Goal: Task Accomplishment & Management: Complete application form

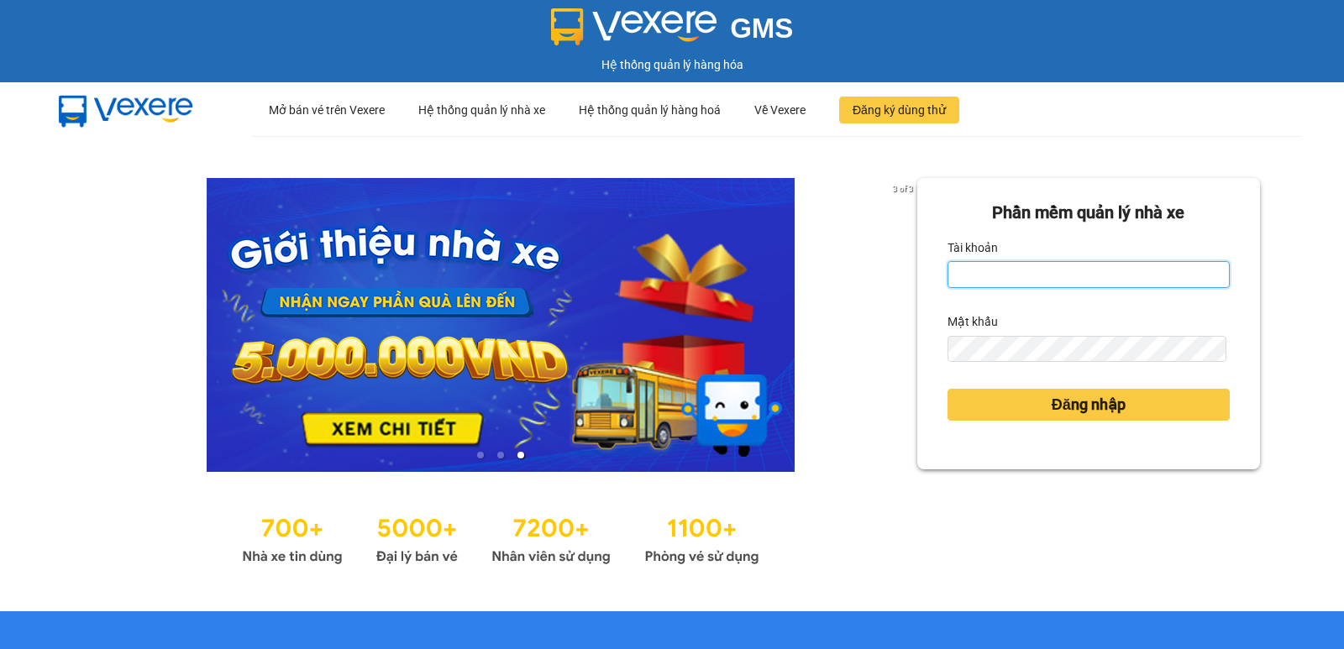
click at [987, 288] on input "Tài khoản" at bounding box center [1089, 274] width 282 height 27
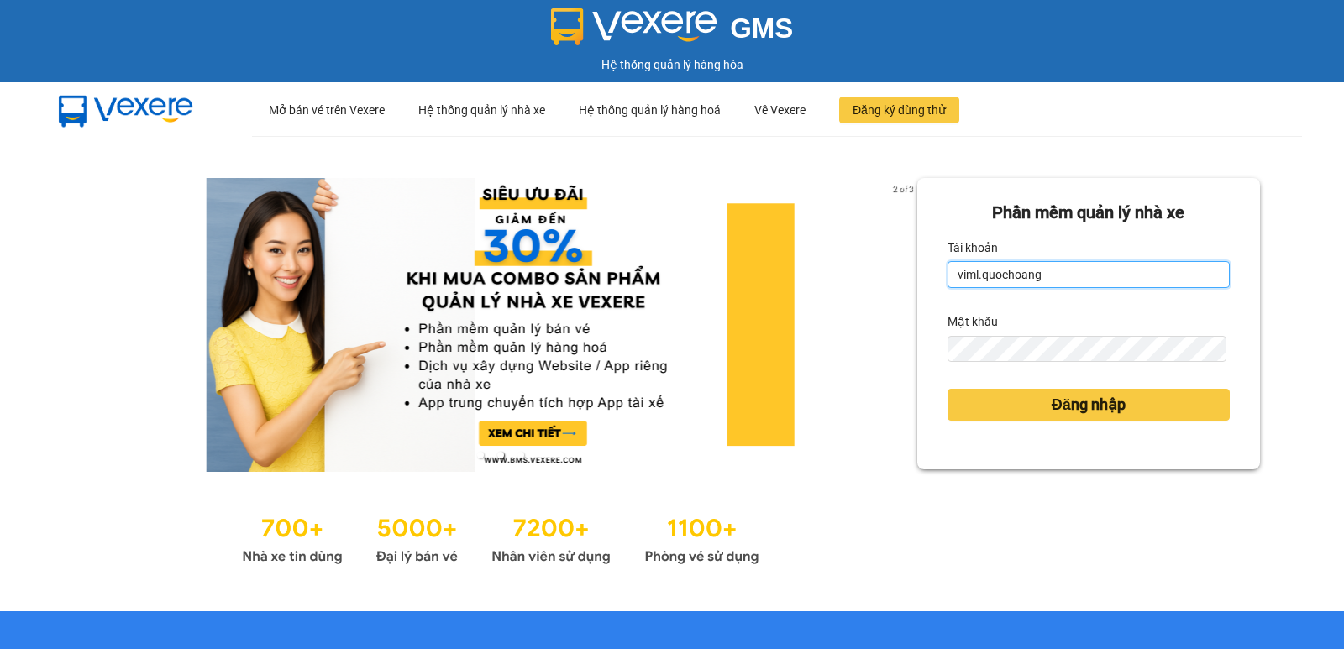
type input "viml.quochoang"
click at [986, 368] on form "Phần mềm quản lý nhà xe Tài khoản viml.quochoang Mật khẩu Đăng nhập" at bounding box center [1089, 324] width 282 height 248
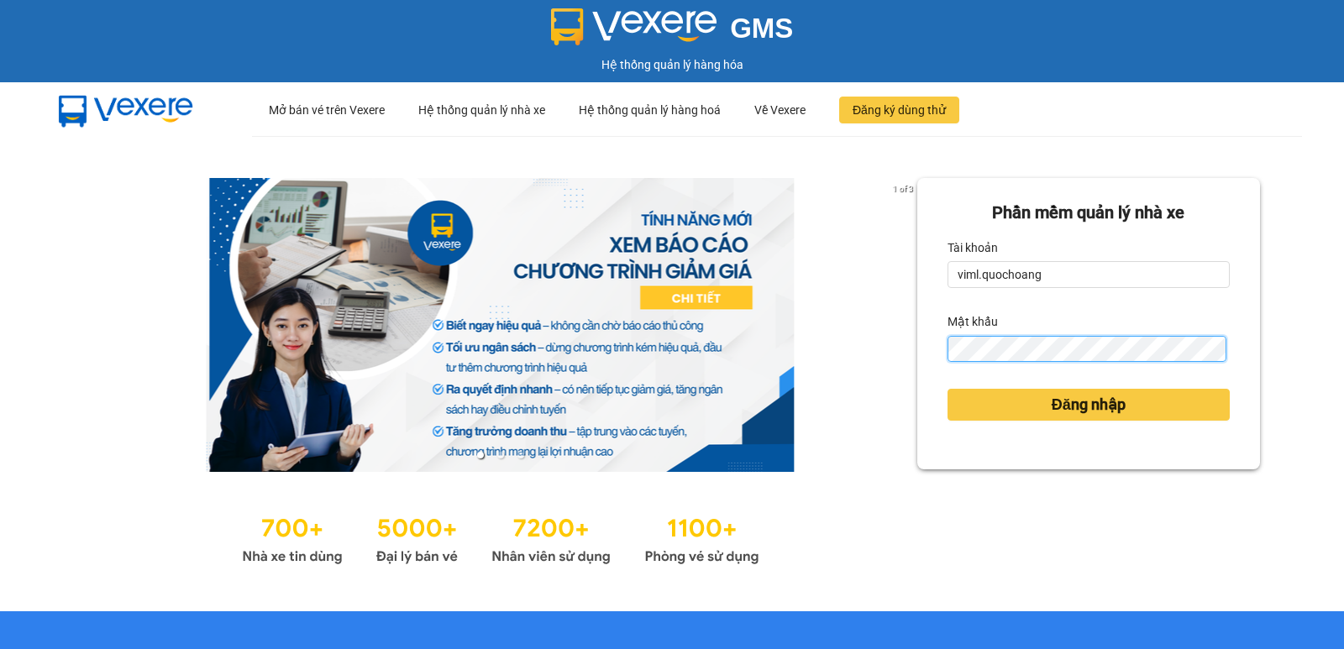
click at [948, 389] on button "Đăng nhập" at bounding box center [1089, 405] width 282 height 32
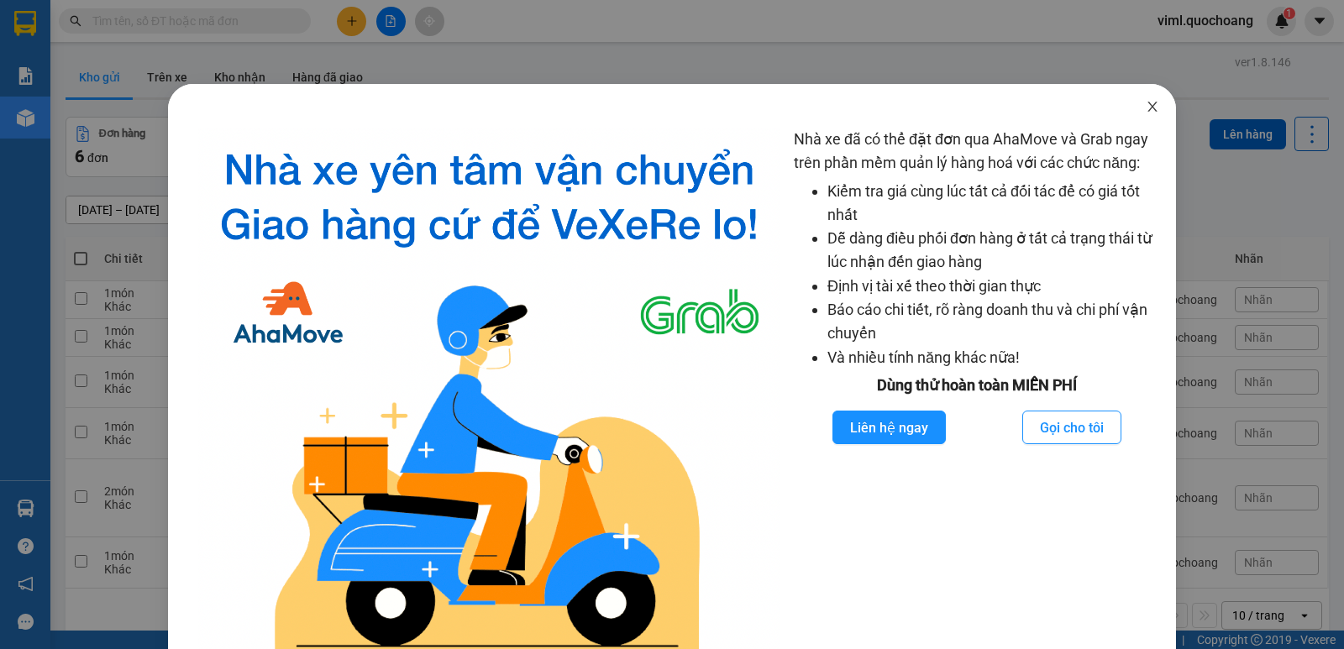
click at [1146, 104] on icon "close" at bounding box center [1152, 106] width 13 height 13
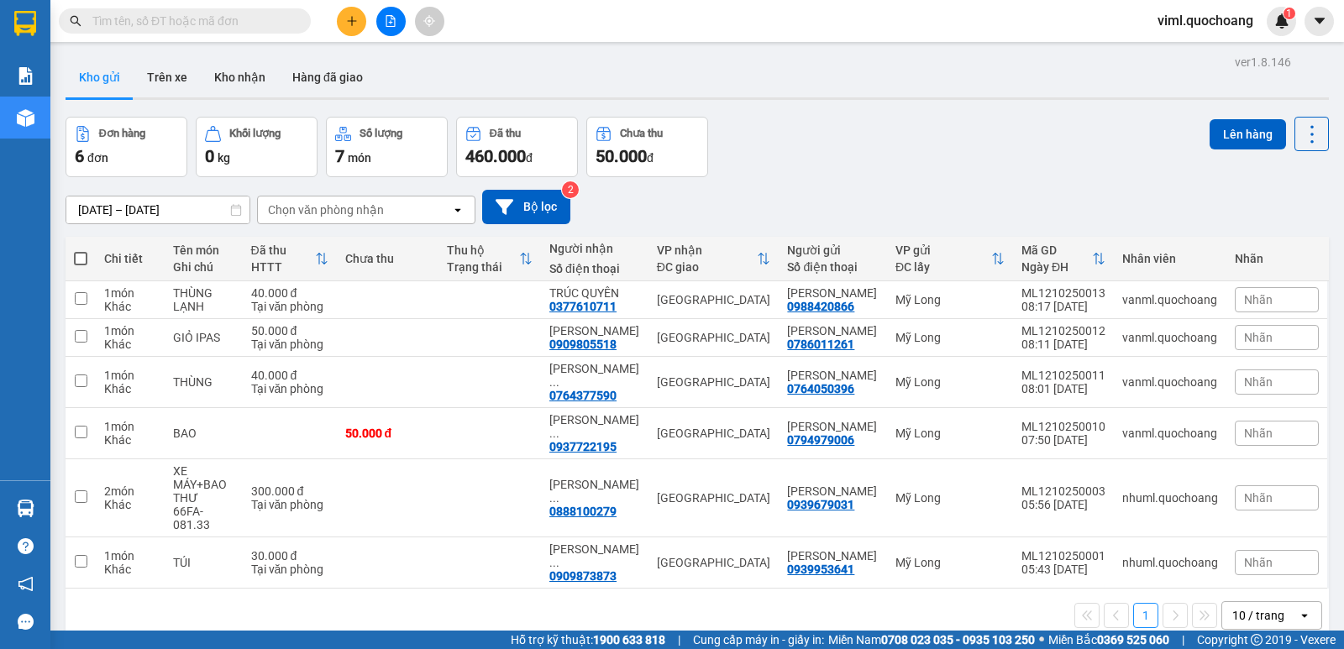
click at [357, 21] on icon "plus" at bounding box center [352, 21] width 12 height 12
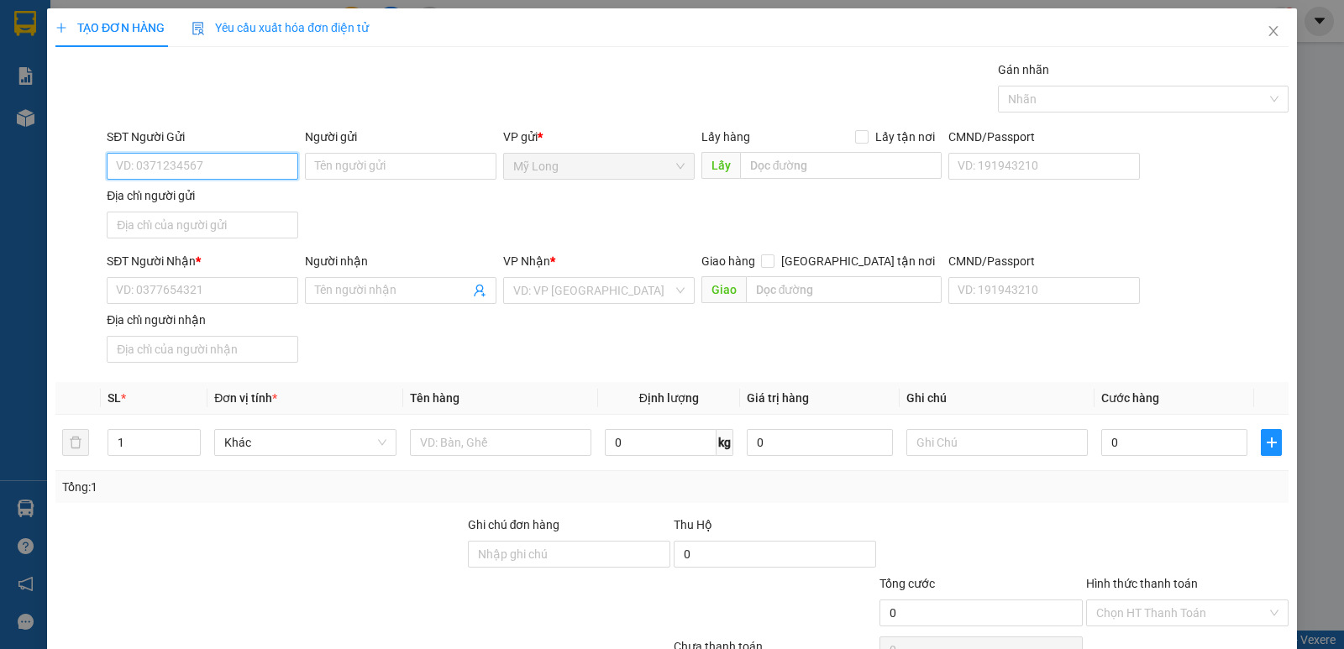
click at [265, 168] on input "SĐT Người Gửi" at bounding box center [203, 166] width 192 height 27
type input "0345649788"
click at [244, 198] on div "0345649788 - [PERSON_NAME]" at bounding box center [201, 199] width 170 height 18
type input "[PERSON_NAME]"
type input "0345649788"
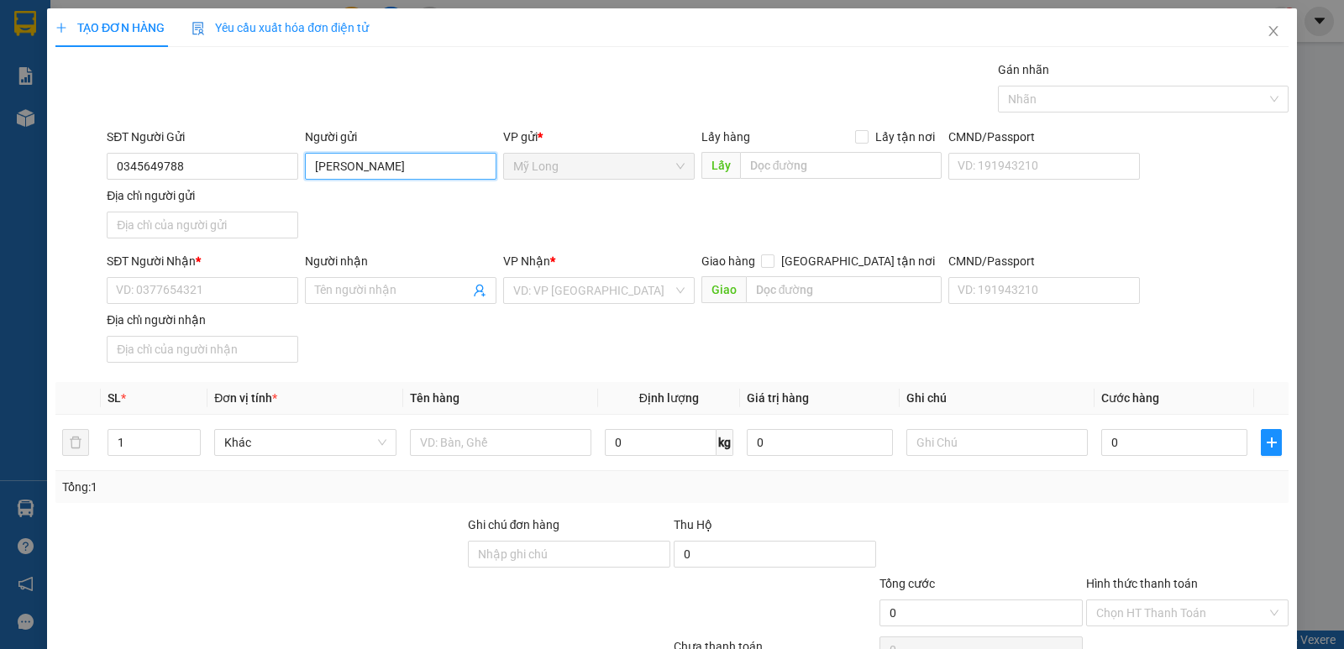
click at [416, 178] on input "[PERSON_NAME]" at bounding box center [401, 166] width 192 height 27
type input "[PERSON_NAME]"
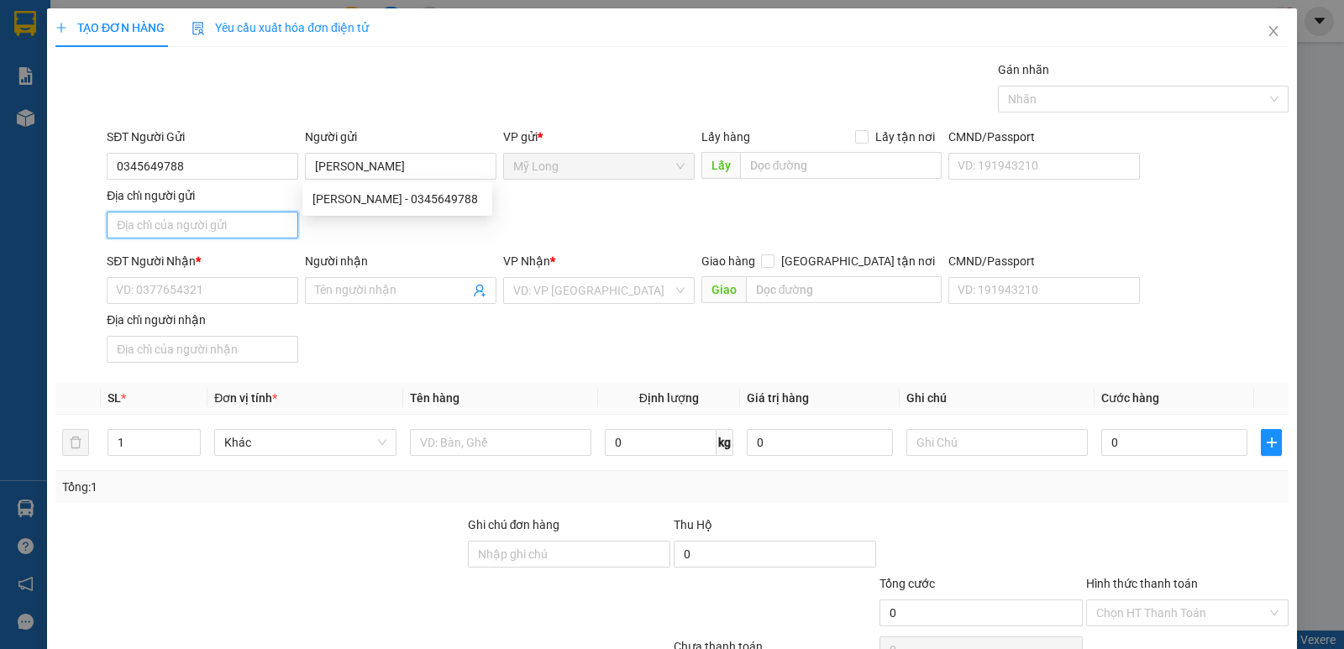
click at [233, 234] on input "Địa chỉ người gửi" at bounding box center [203, 225] width 192 height 27
type input "A"
type input "Â"
type input "ẤP LỢI HÒA [GEOGRAPHIC_DATA]"
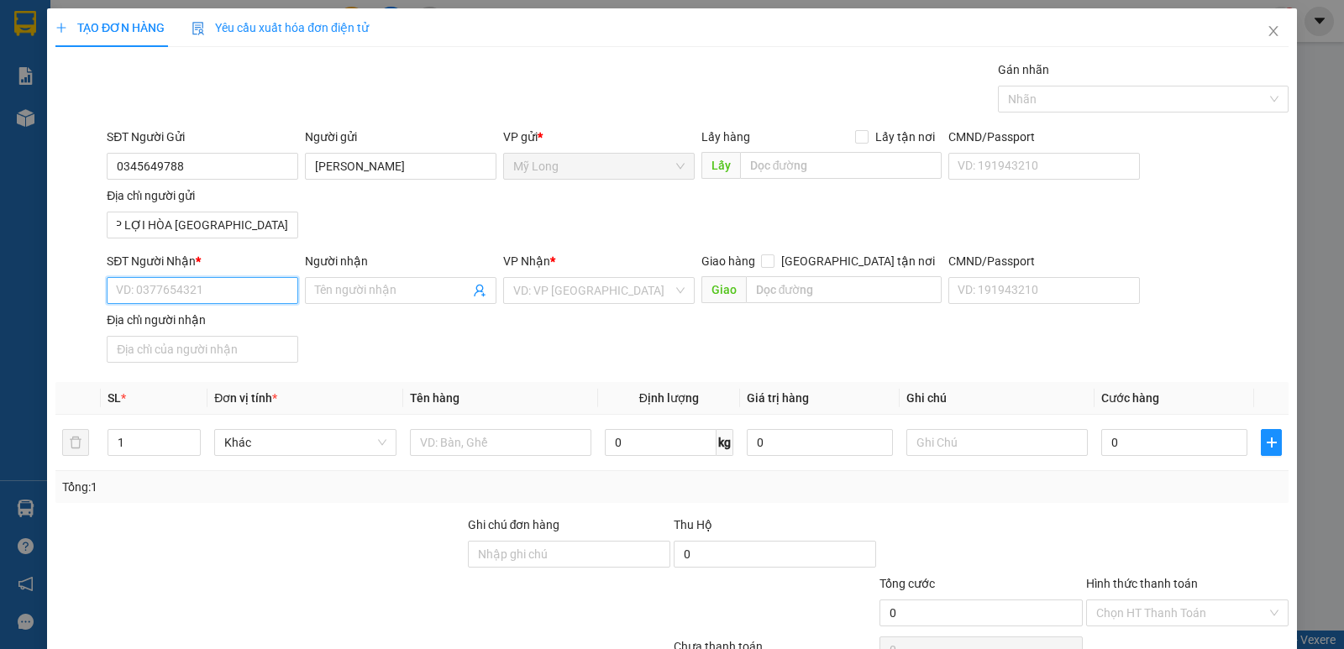
click at [166, 301] on input "SĐT Người Nhận *" at bounding box center [203, 290] width 192 height 27
click at [245, 326] on div "0904747879 - [PERSON_NAME]" at bounding box center [201, 323] width 170 height 18
type input "0904747879"
type input "[PERSON_NAME]"
click at [482, 423] on td at bounding box center [500, 443] width 195 height 56
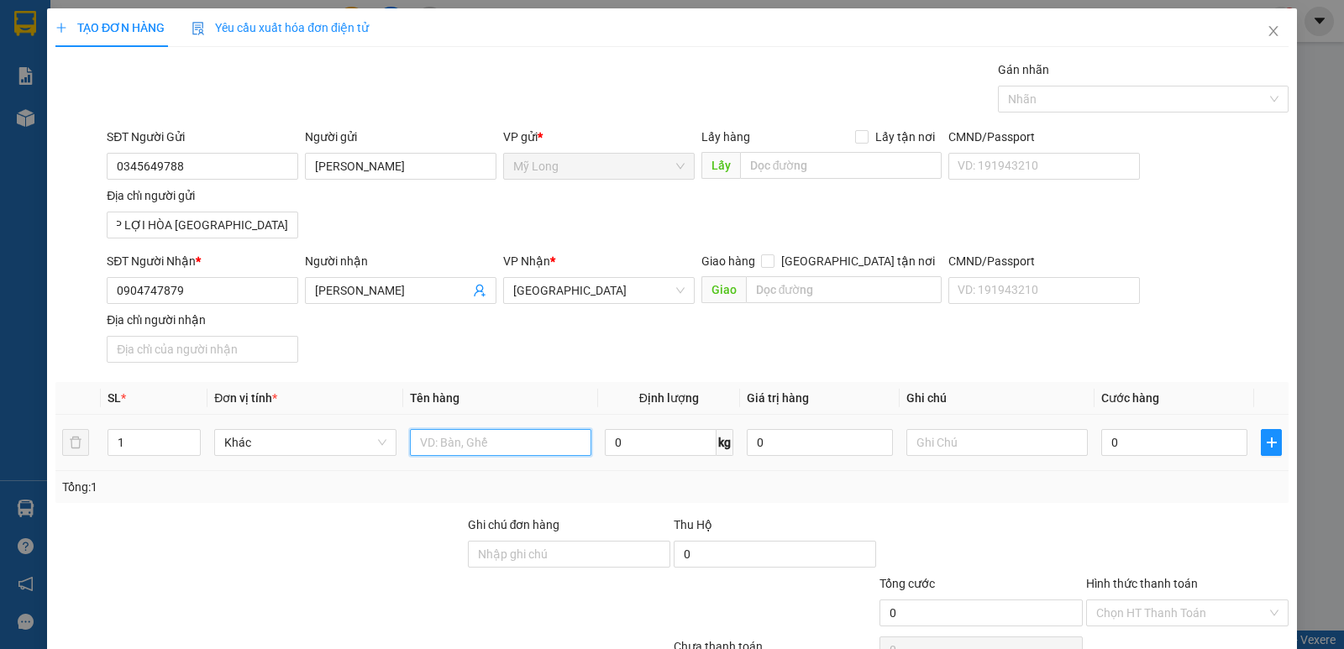
click at [469, 444] on input "text" at bounding box center [500, 442] width 181 height 27
click at [485, 444] on input "text" at bounding box center [500, 442] width 181 height 27
click at [476, 444] on input "text" at bounding box center [500, 442] width 181 height 27
type input "TẤM"
click at [1128, 435] on input "0" at bounding box center [1175, 442] width 146 height 27
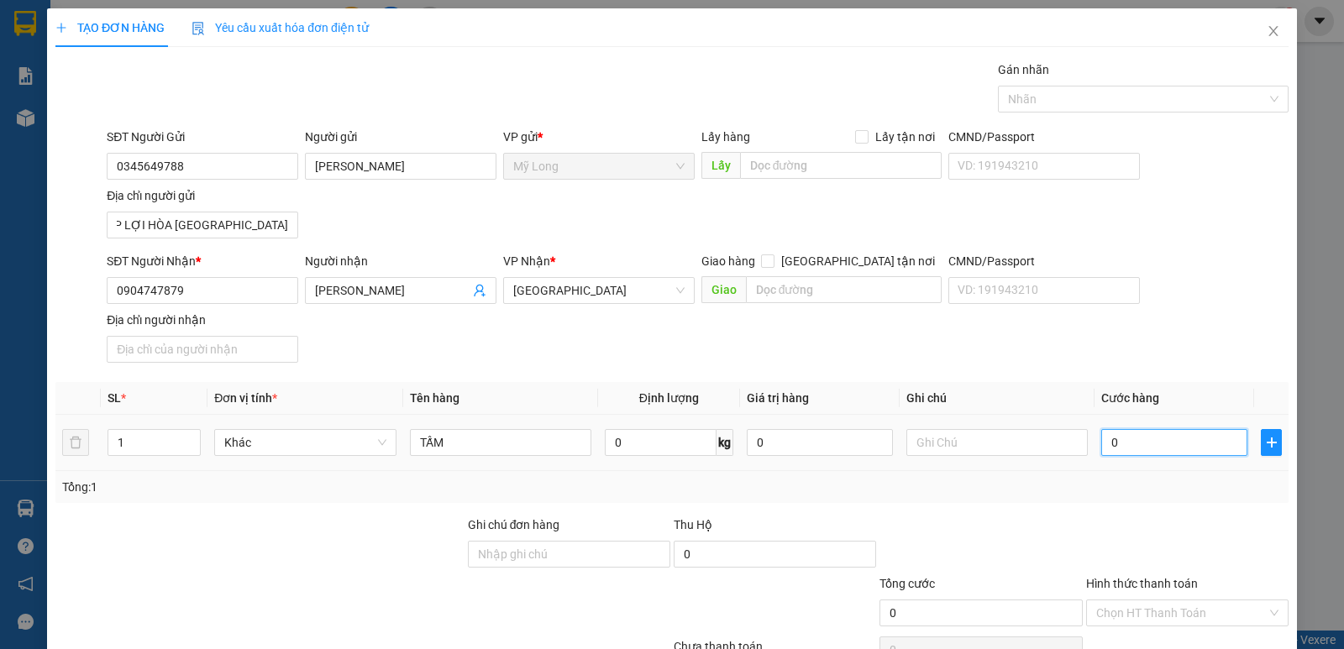
click at [1129, 444] on input "0" at bounding box center [1175, 442] width 146 height 27
type input "04"
type input "4"
type input "040"
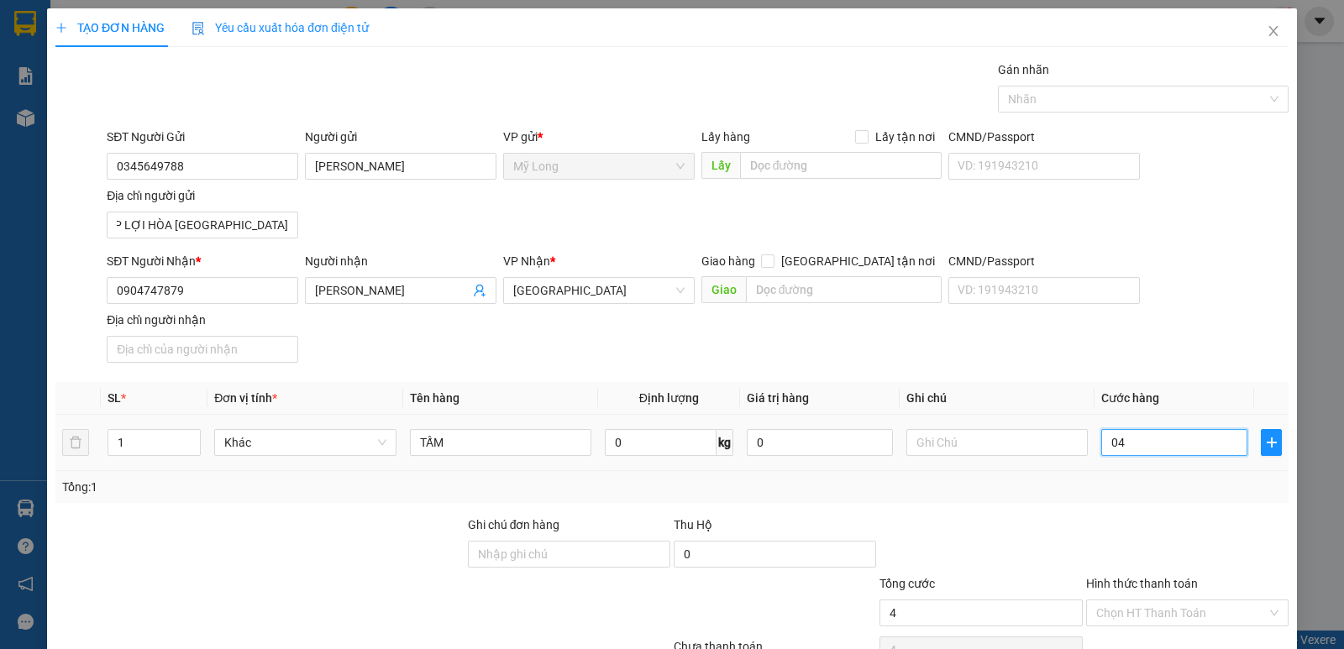
type input "40"
type input "40.000"
click at [960, 597] on div "Tổng cước" at bounding box center [981, 587] width 202 height 25
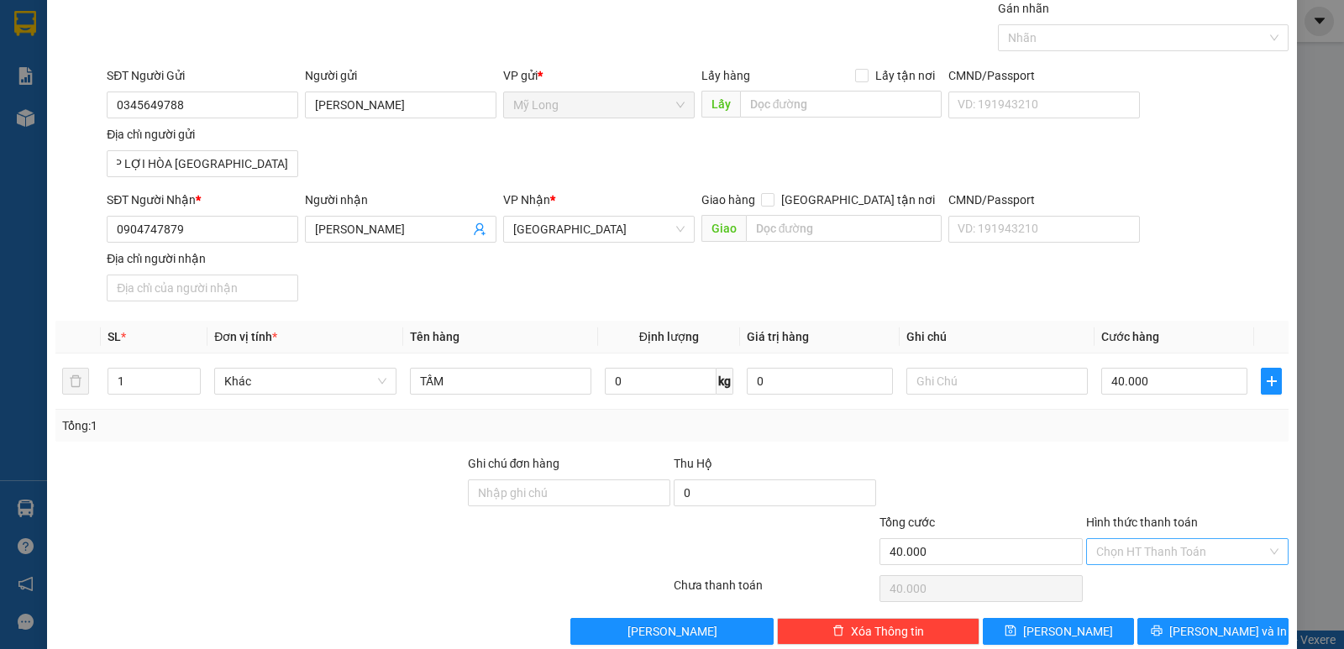
scroll to position [88, 0]
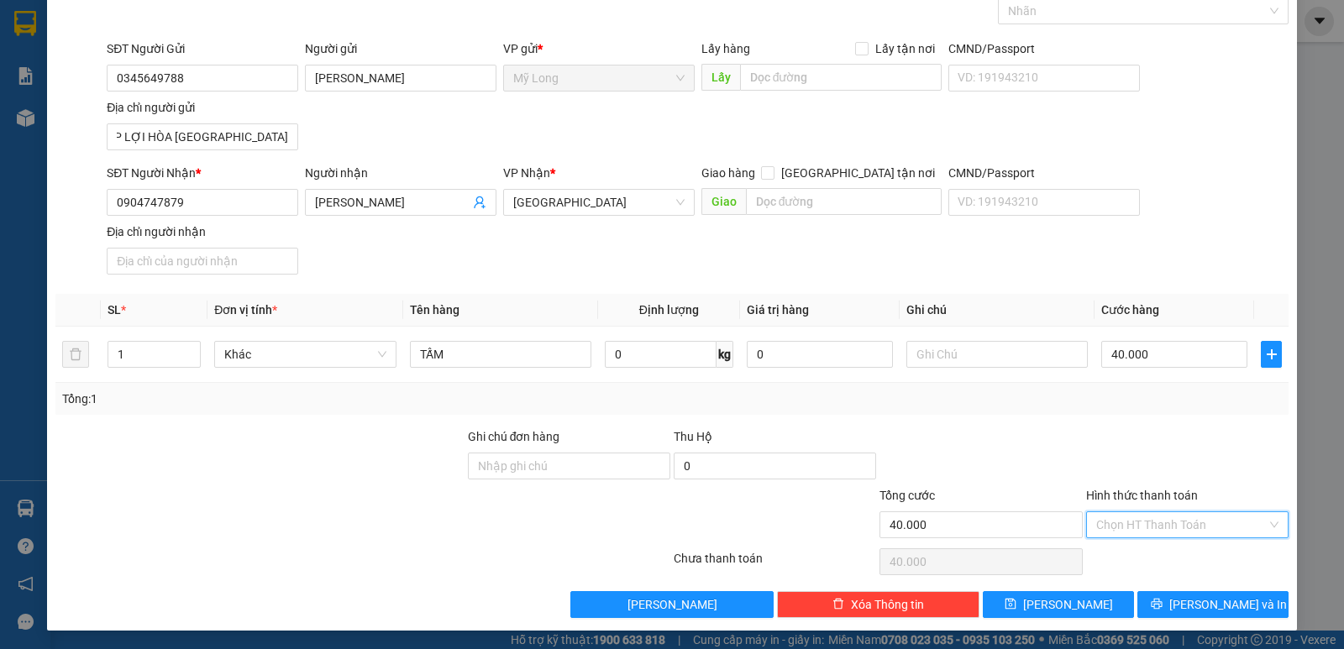
click at [1123, 523] on input "Hình thức thanh toán" at bounding box center [1181, 525] width 171 height 25
click at [1119, 567] on div "Tại văn phòng" at bounding box center [1177, 557] width 201 height 27
type input "0"
click at [928, 349] on input "text" at bounding box center [997, 354] width 181 height 27
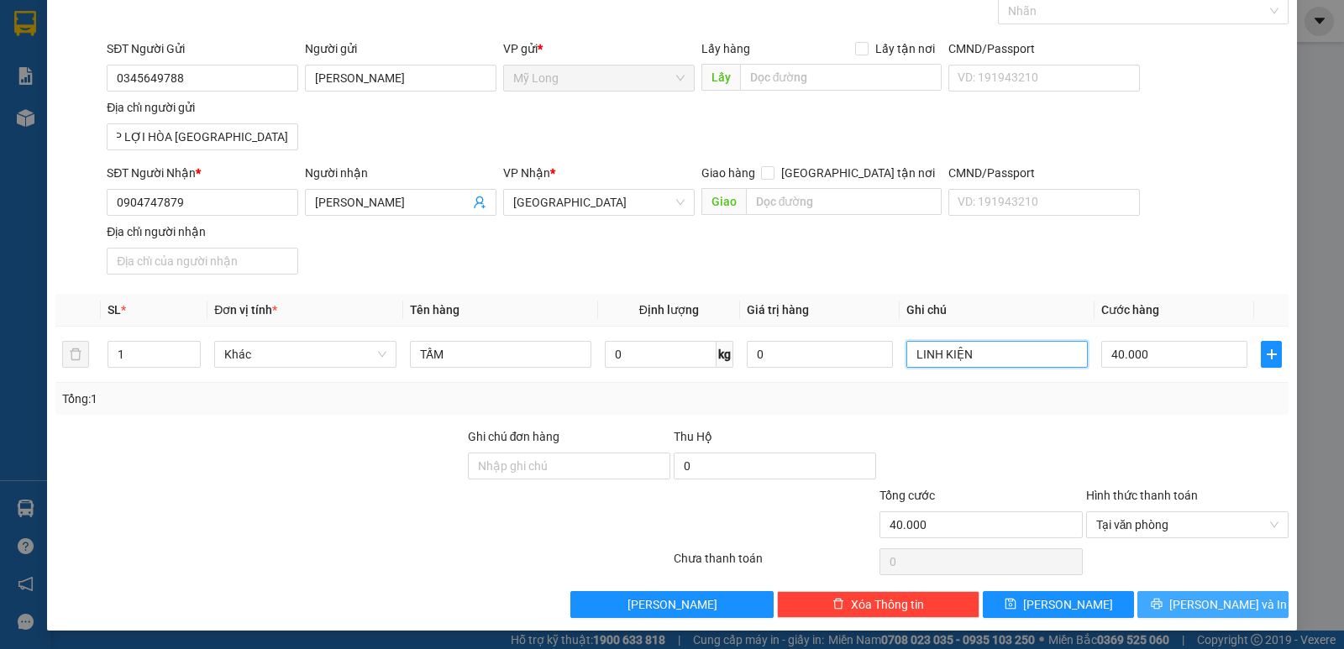
type input "LINH KIỆN"
click at [1193, 601] on span "[PERSON_NAME] và In" at bounding box center [1229, 605] width 118 height 18
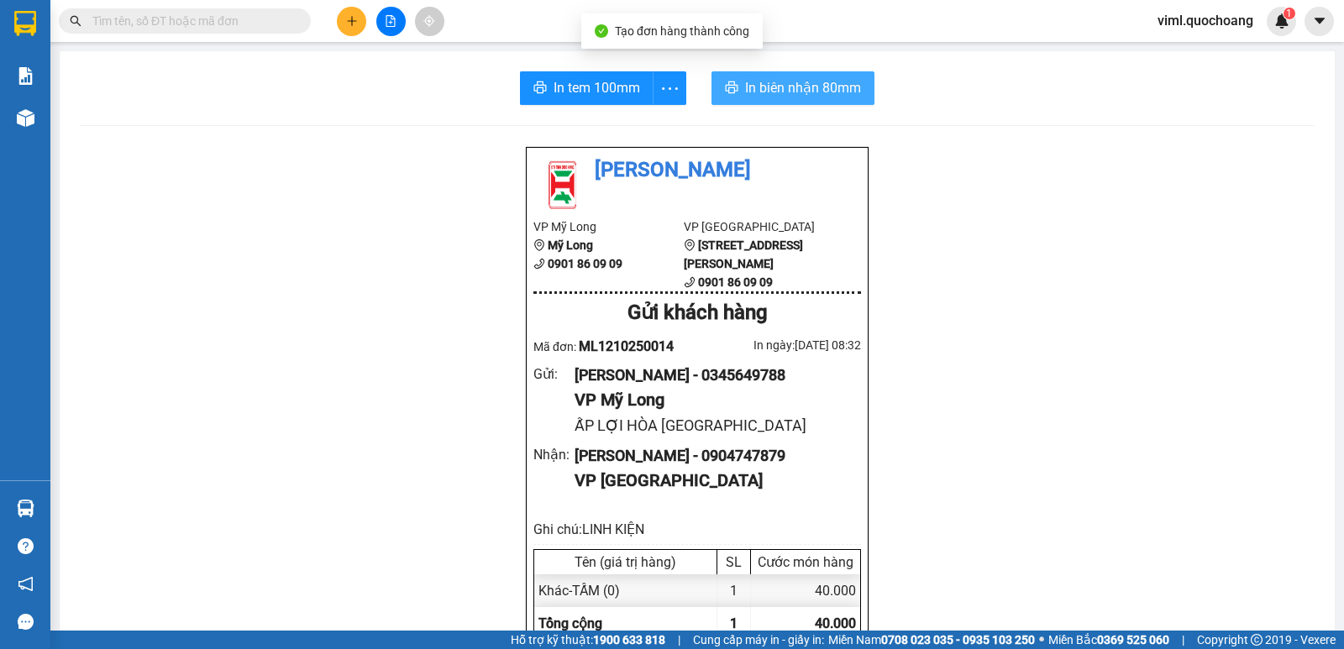
click at [822, 102] on button "In biên nhận 80mm" at bounding box center [793, 88] width 163 height 34
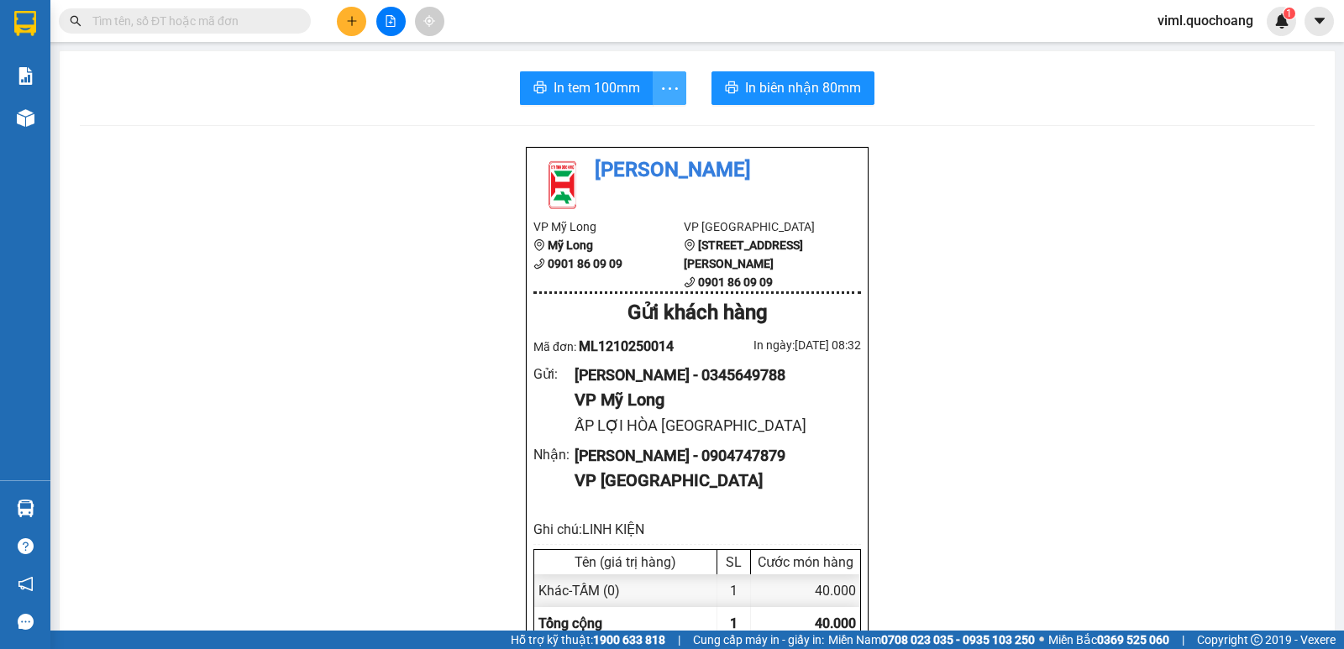
click at [675, 74] on button "button" at bounding box center [670, 88] width 34 height 34
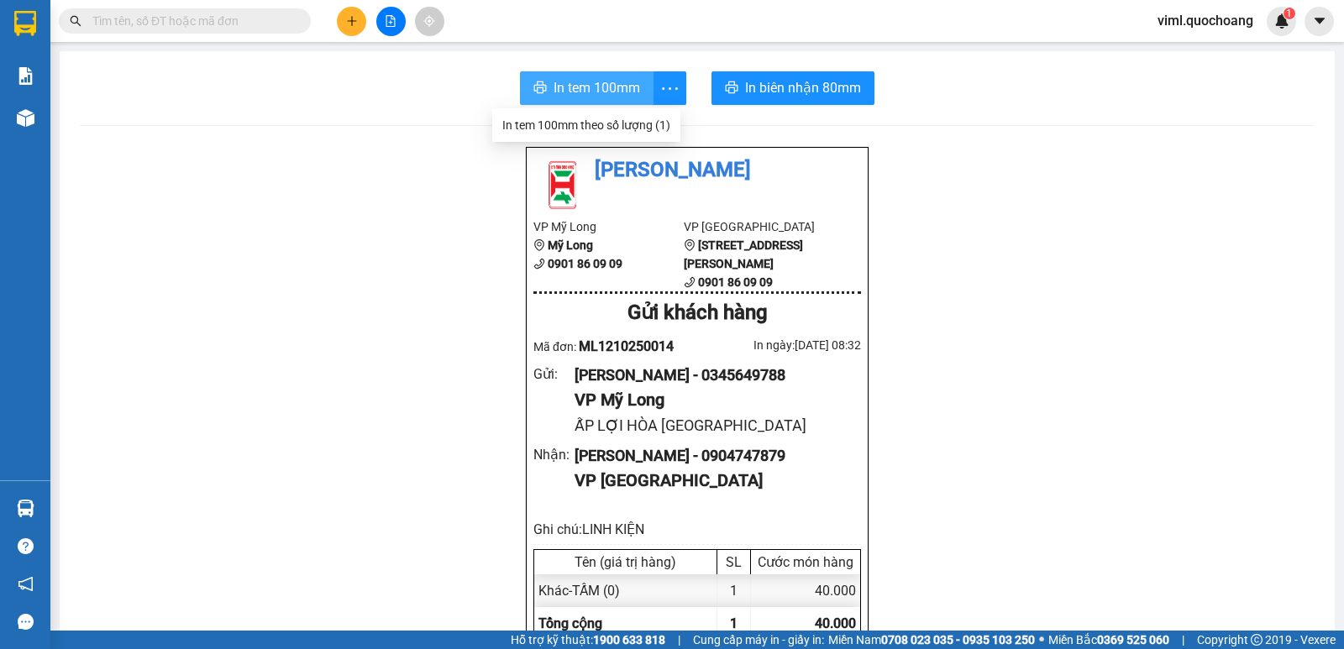
click at [634, 82] on span "In tem 100mm" at bounding box center [597, 87] width 87 height 21
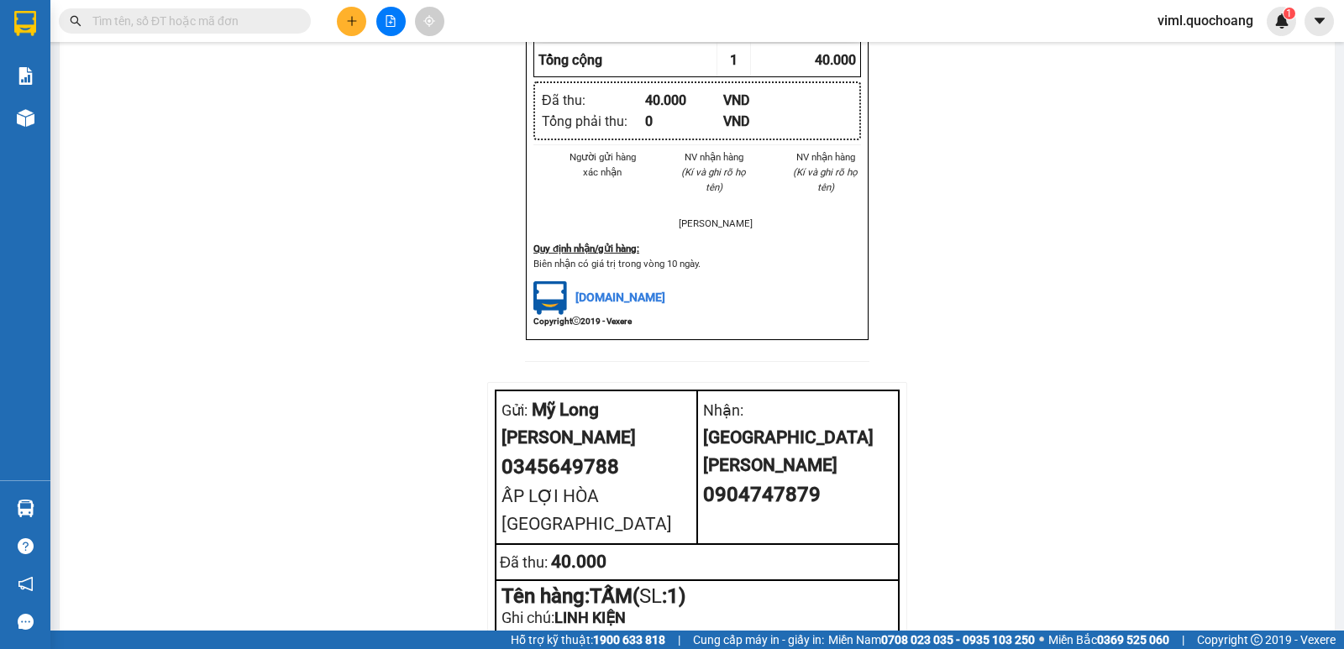
scroll to position [487, 0]
